Goal: Information Seeking & Learning: Find specific fact

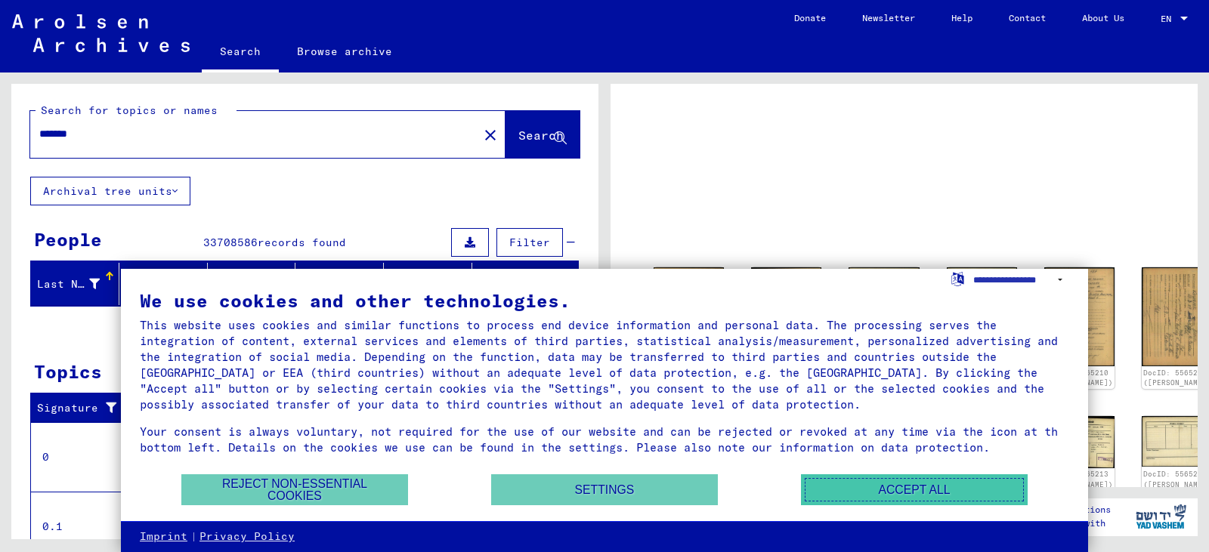
click at [917, 497] on button "Accept all" at bounding box center [914, 489] width 227 height 31
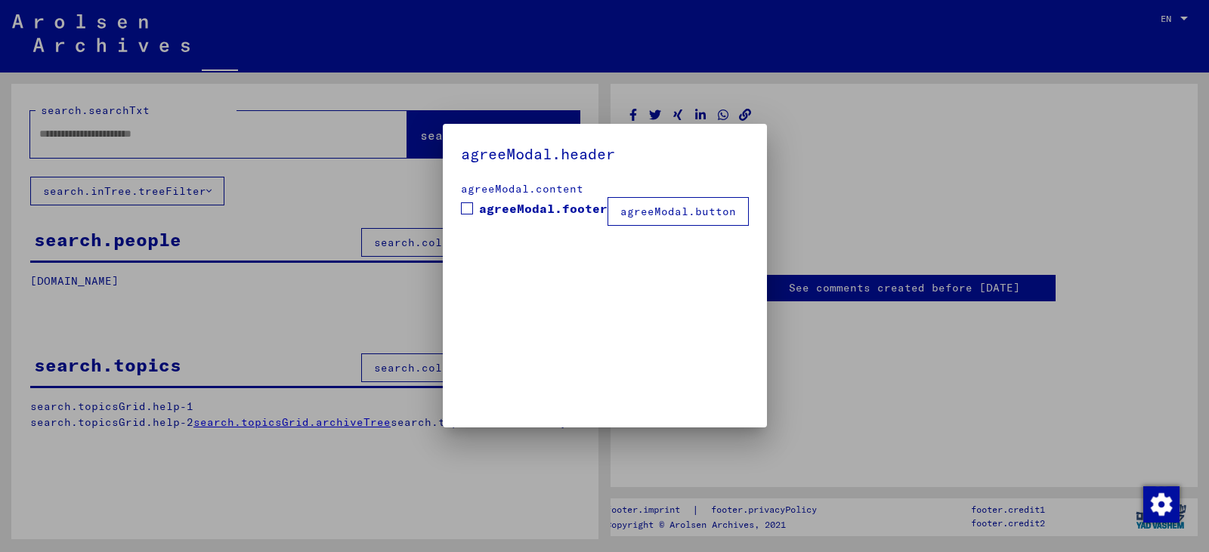
type input "*******"
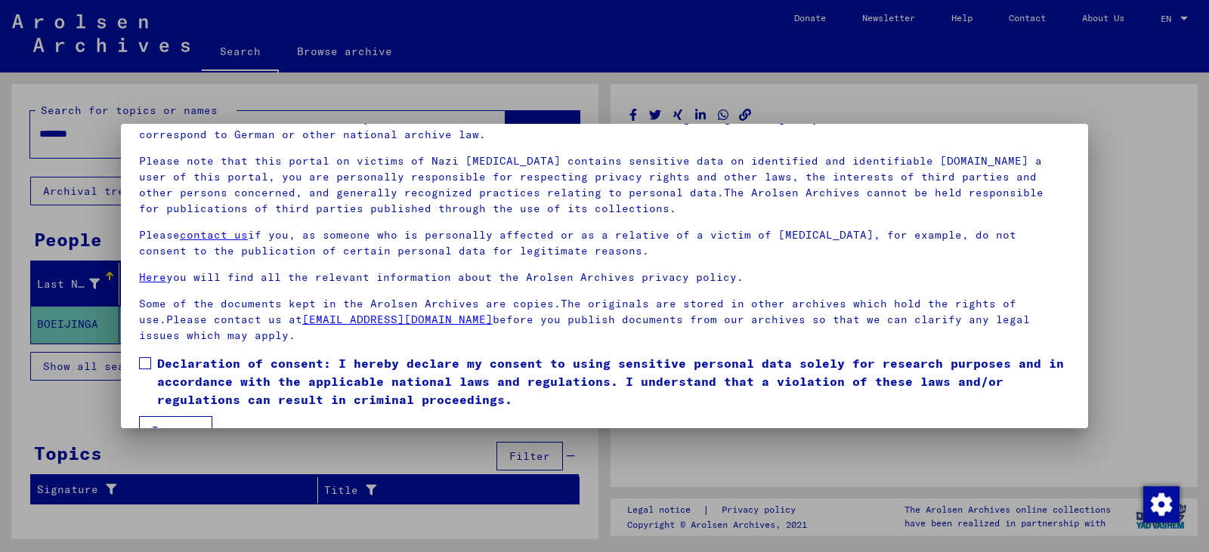
scroll to position [116, 0]
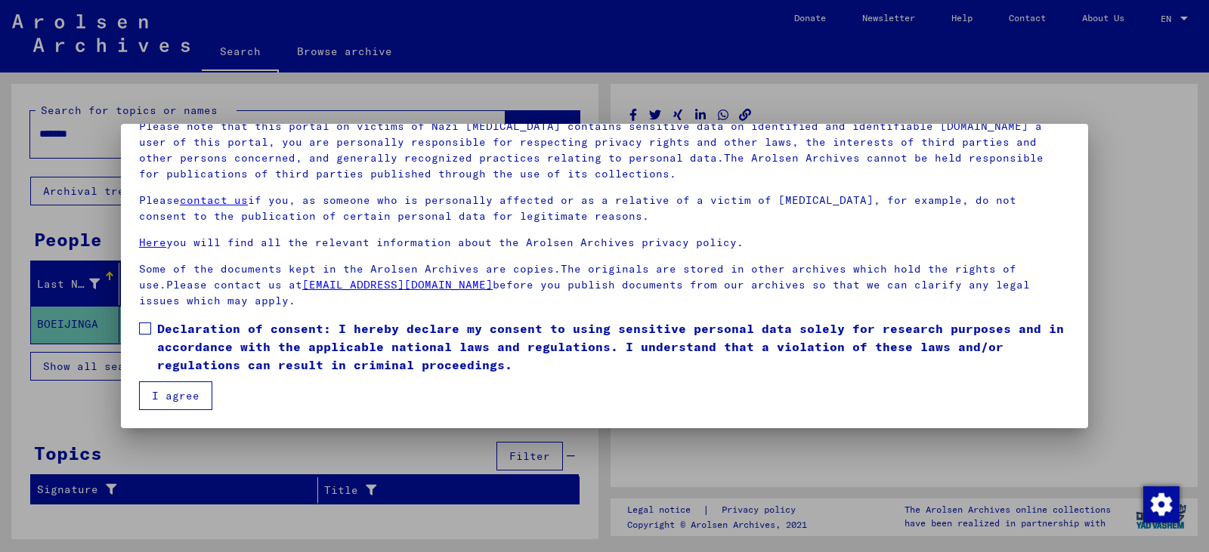
click at [148, 333] on span at bounding box center [145, 329] width 12 height 12
click at [176, 395] on button "I agree" at bounding box center [175, 395] width 73 height 29
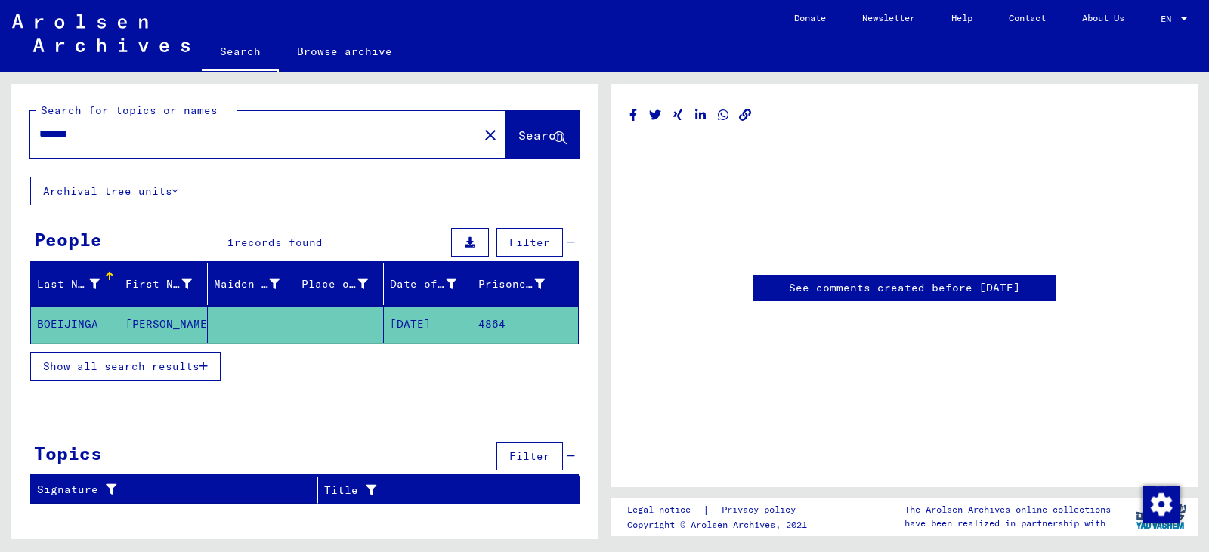
click at [68, 322] on mat-cell "BOEIJINGA" at bounding box center [75, 324] width 88 height 37
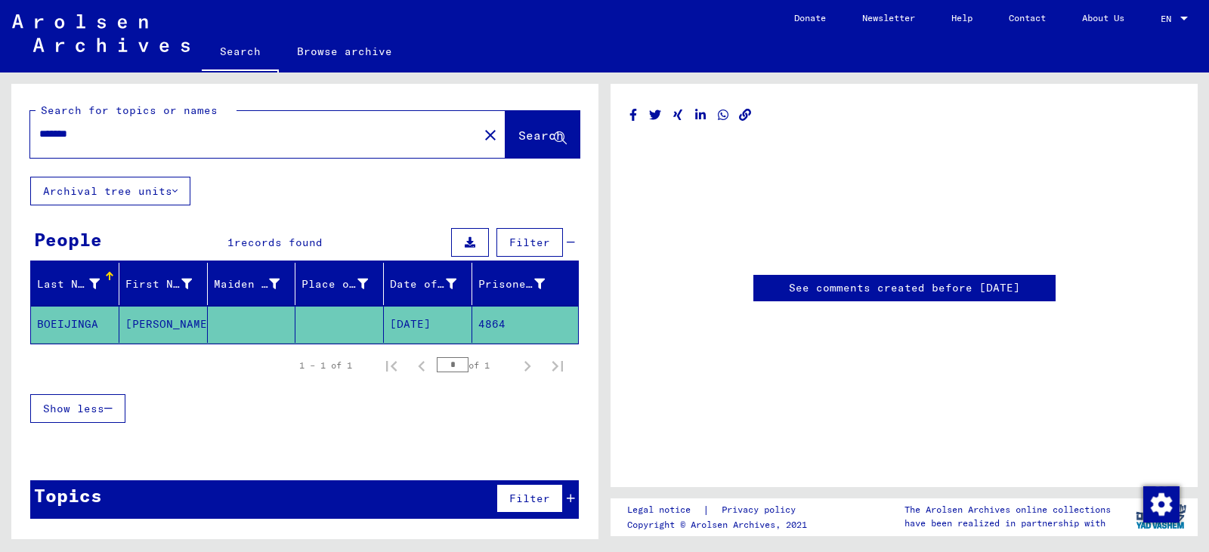
click at [139, 330] on mat-cell "[PERSON_NAME]" at bounding box center [163, 324] width 88 height 37
click at [857, 267] on div "See comments created before [DATE]" at bounding box center [903, 202] width 549 height 199
click at [76, 325] on mat-cell "BOEIJINGA" at bounding box center [75, 324] width 88 height 37
